Goal: Transaction & Acquisition: Purchase product/service

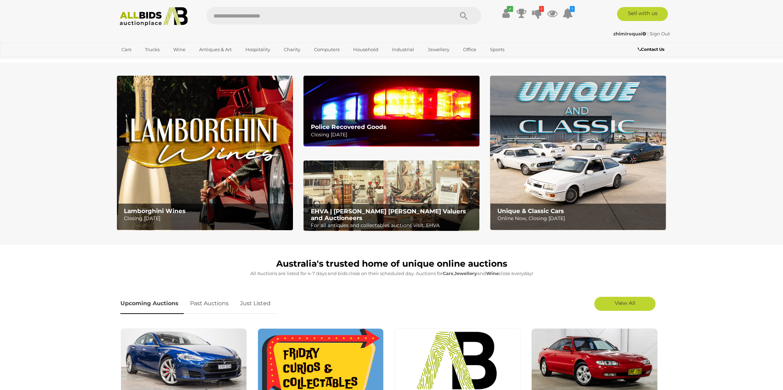
click at [266, 23] on input "text" at bounding box center [327, 16] width 240 height 18
type input "*****"
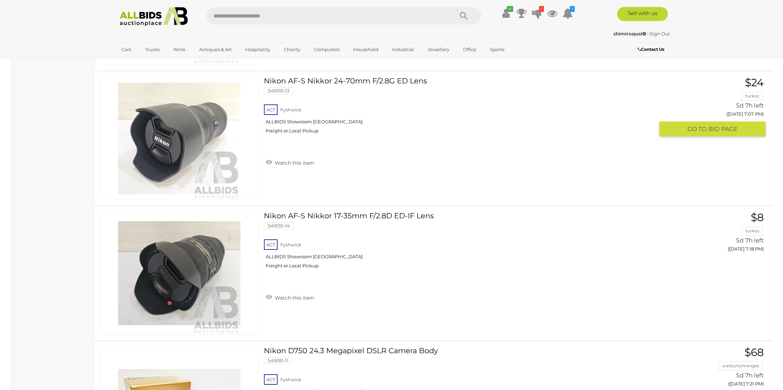
scroll to position [574, 0]
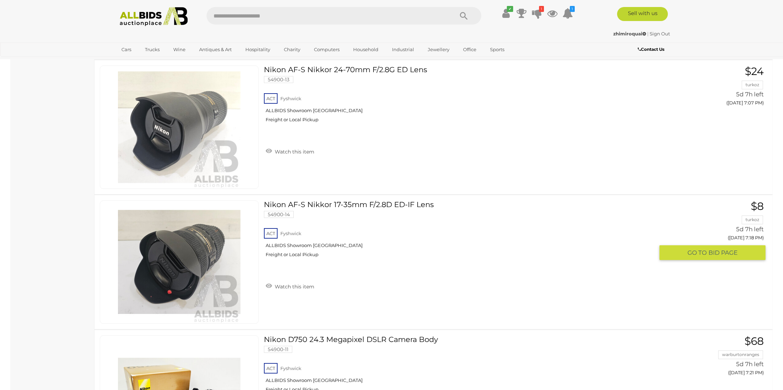
click at [205, 246] on link at bounding box center [179, 261] width 159 height 123
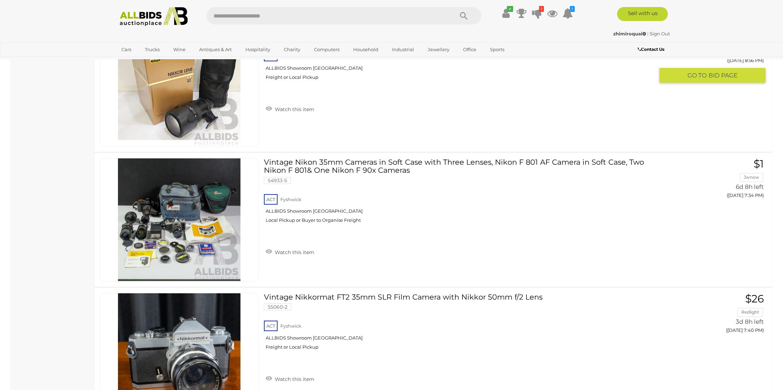
scroll to position [1566, 0]
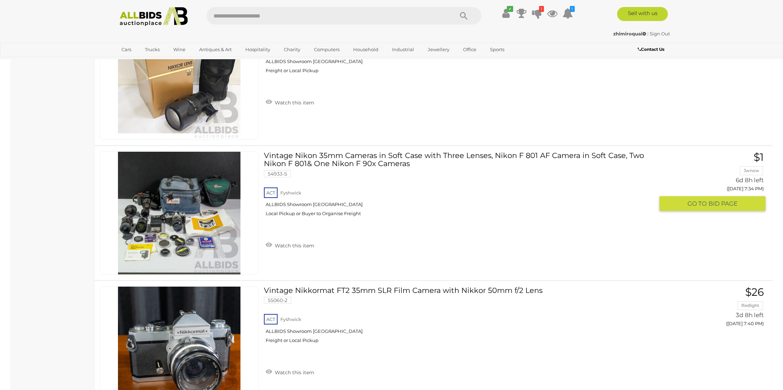
click at [173, 194] on link at bounding box center [179, 212] width 159 height 123
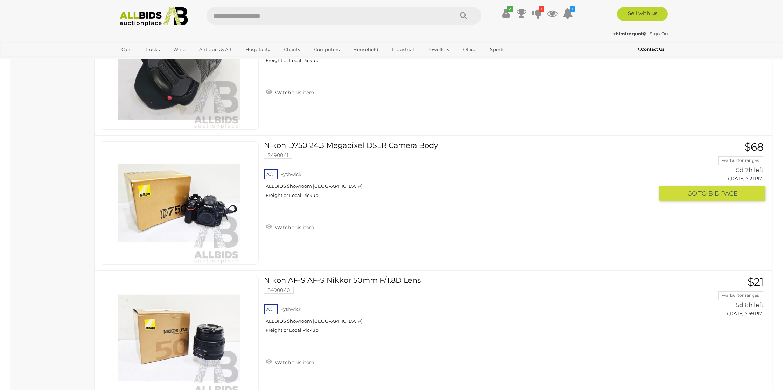
scroll to position [767, 0]
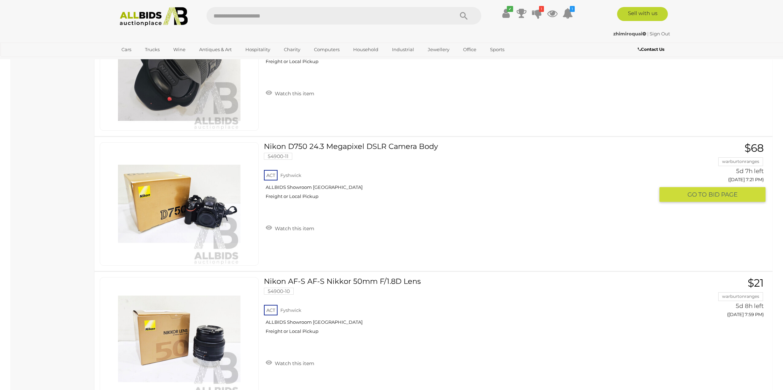
click at [214, 168] on link at bounding box center [179, 203] width 159 height 123
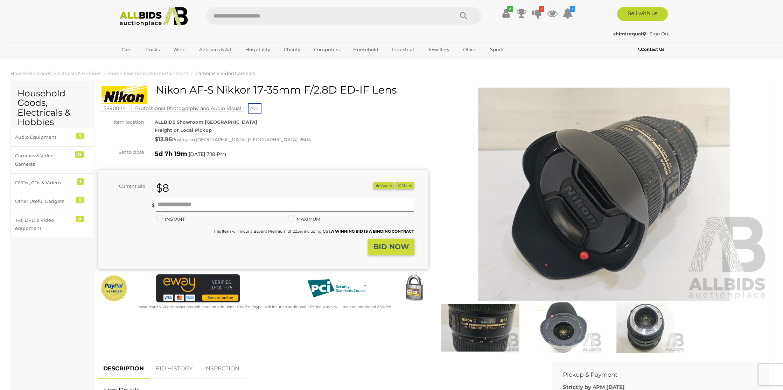
click at [490, 314] on img at bounding box center [480, 327] width 79 height 51
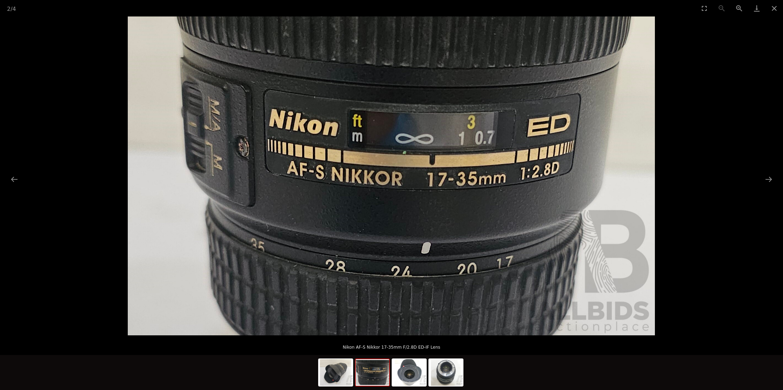
scroll to position [19, 0]
click at [771, 178] on button "Next slide" at bounding box center [768, 179] width 15 height 14
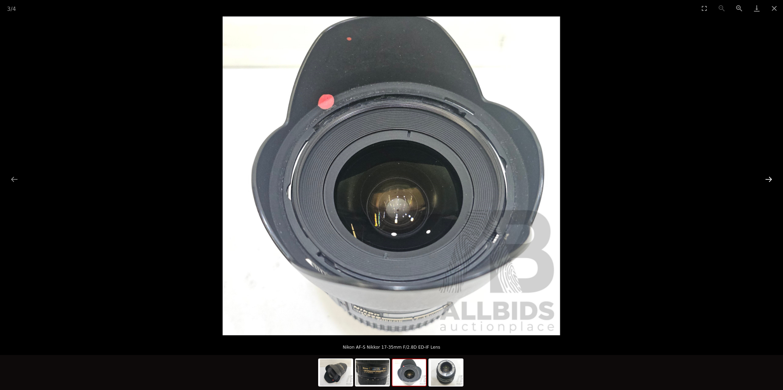
click at [771, 178] on button "Next slide" at bounding box center [768, 179] width 15 height 14
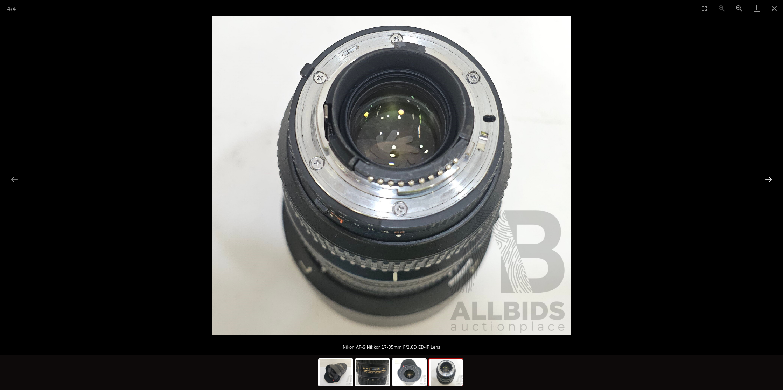
click at [771, 178] on button "Next slide" at bounding box center [768, 179] width 15 height 14
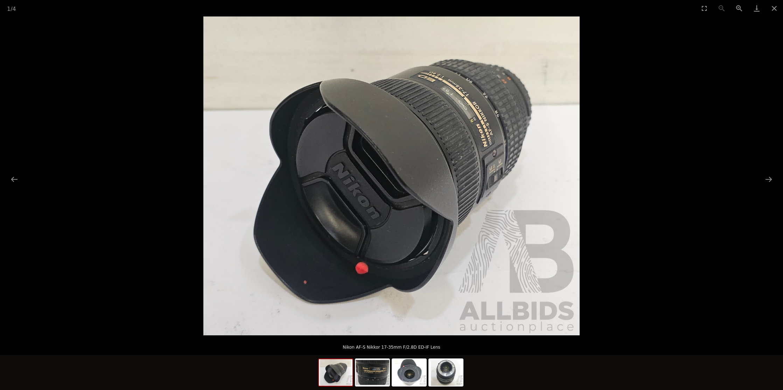
scroll to position [32, 0]
click at [774, 8] on button "Close gallery" at bounding box center [775, 8] width 18 height 16
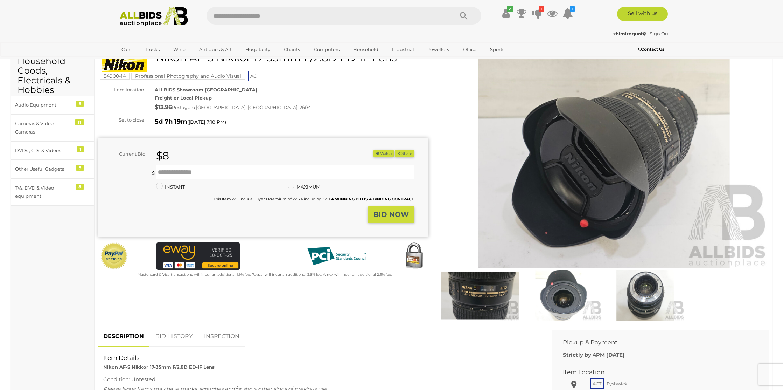
scroll to position [0, 0]
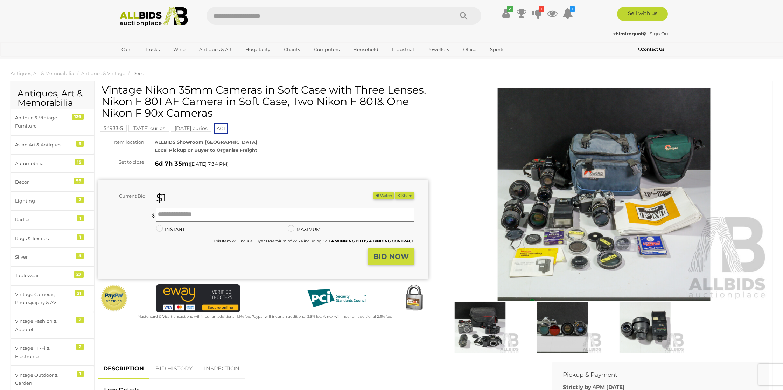
click at [616, 217] on img at bounding box center [604, 194] width 330 height 213
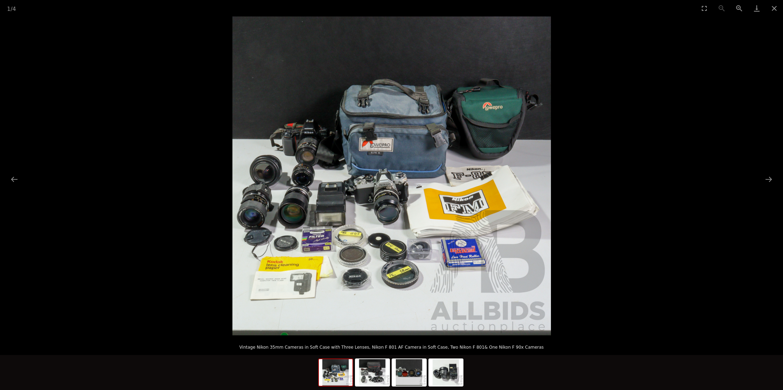
scroll to position [7, 0]
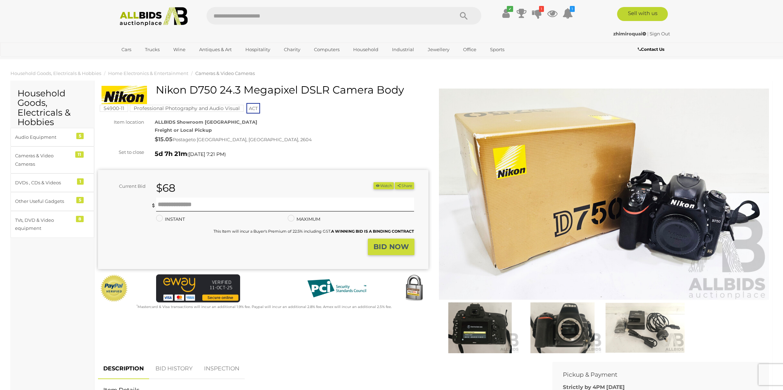
click at [568, 322] on img at bounding box center [562, 327] width 79 height 51
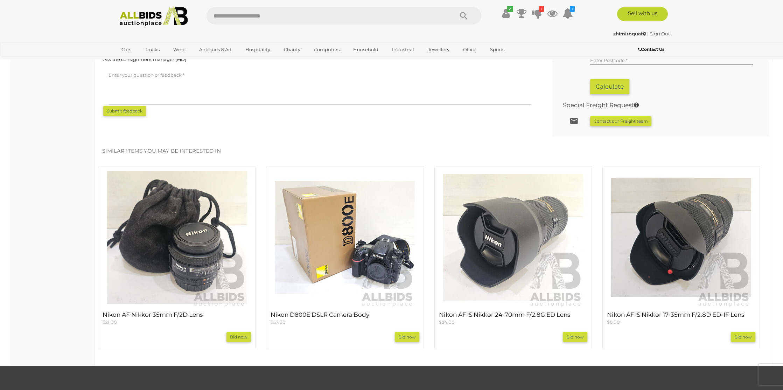
scroll to position [545, 0]
